Goal: Communication & Community: Answer question/provide support

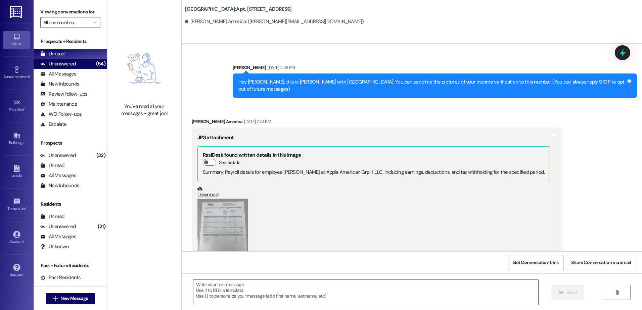
scroll to position [12668, 0]
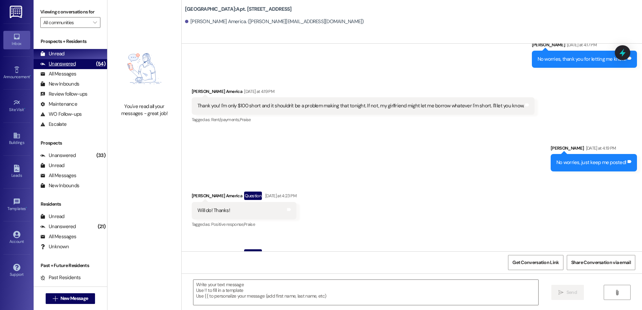
click at [94, 64] on div "(54)" at bounding box center [100, 64] width 13 height 10
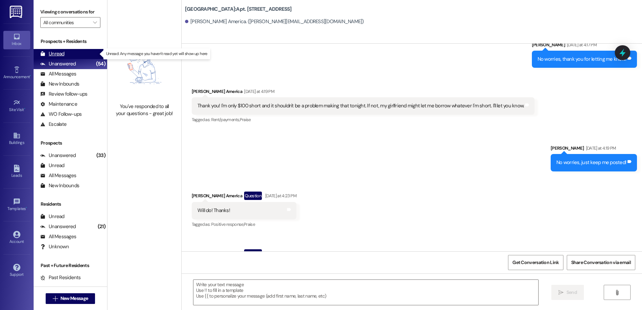
click at [90, 54] on div "Unread (0)" at bounding box center [71, 54] width 74 height 10
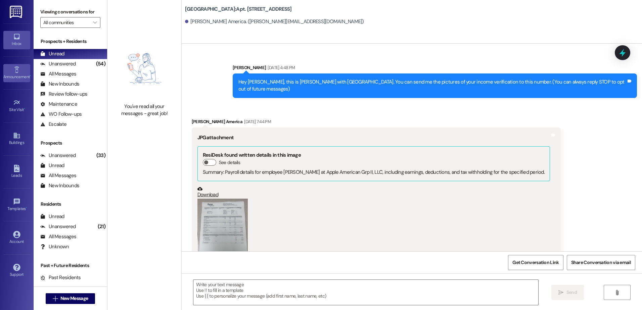
scroll to position [12668, 0]
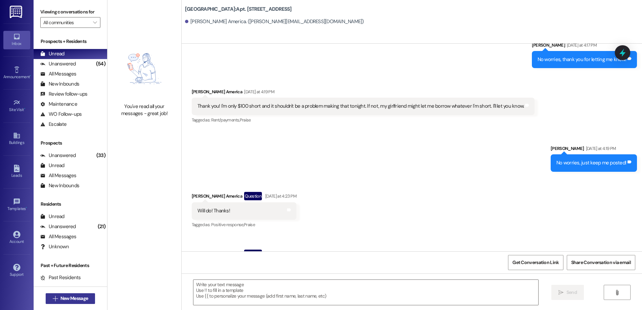
click at [55, 300] on span " New Message" at bounding box center [70, 298] width 38 height 7
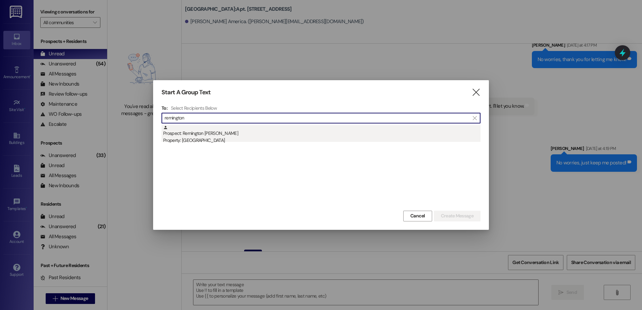
type input "remington"
click at [186, 133] on div "Prospect: Remington [PERSON_NAME] Property: [GEOGRAPHIC_DATA]" at bounding box center [321, 134] width 317 height 19
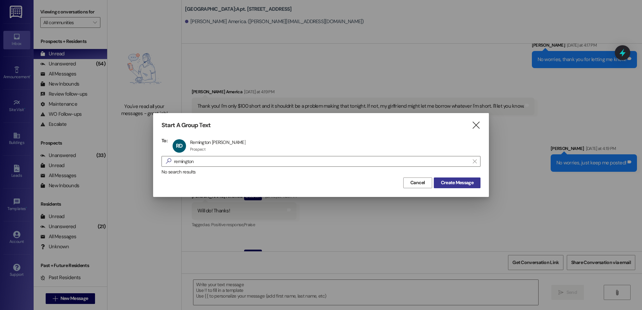
click at [466, 183] on span "Create Message" at bounding box center [457, 182] width 33 height 7
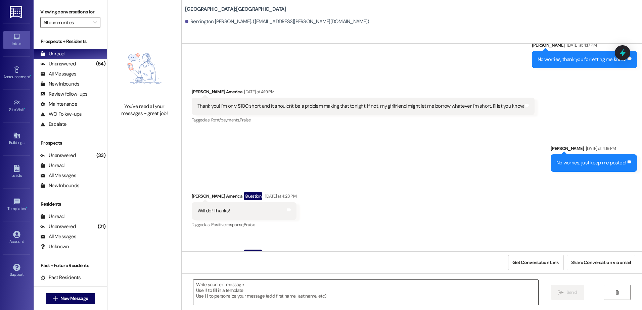
click at [220, 291] on textarea at bounding box center [365, 292] width 344 height 25
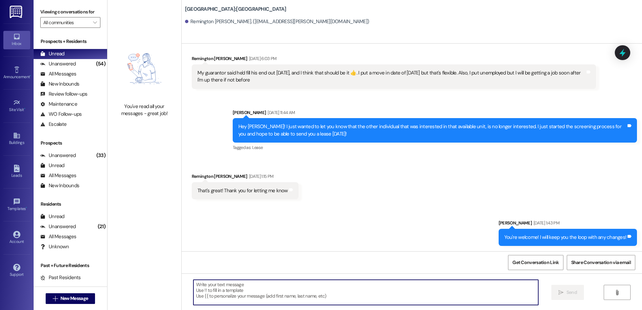
scroll to position [492, 0]
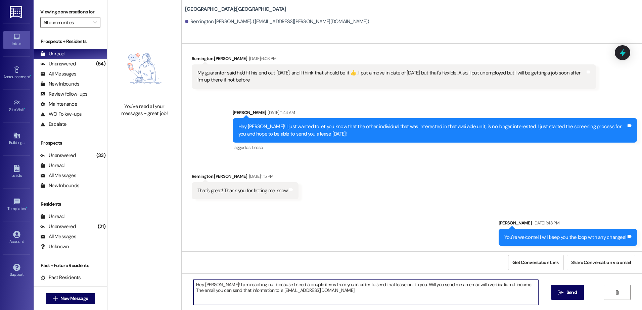
type textarea "Hey [PERSON_NAME]! I am reaching out because I need a couple items from you in …"
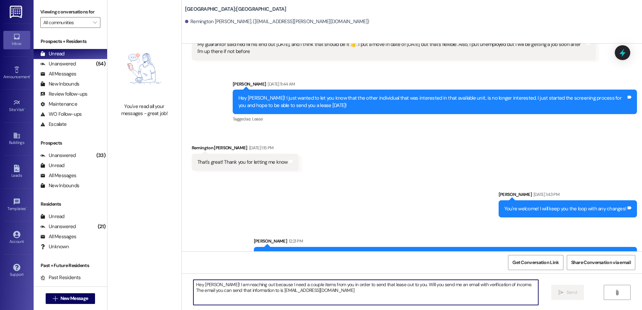
scroll to position [546, 0]
